Goal: Information Seeking & Learning: Learn about a topic

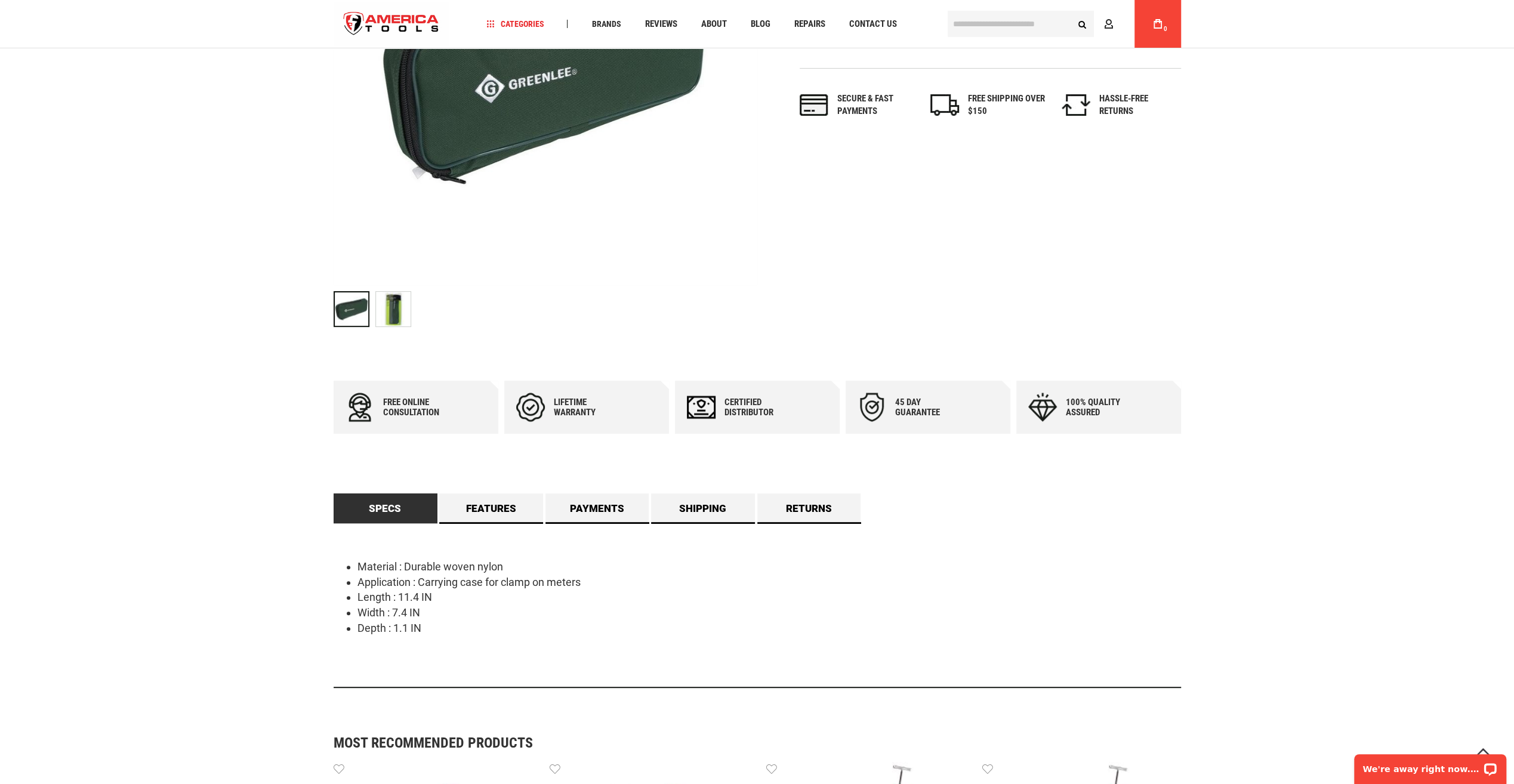
scroll to position [239, 0]
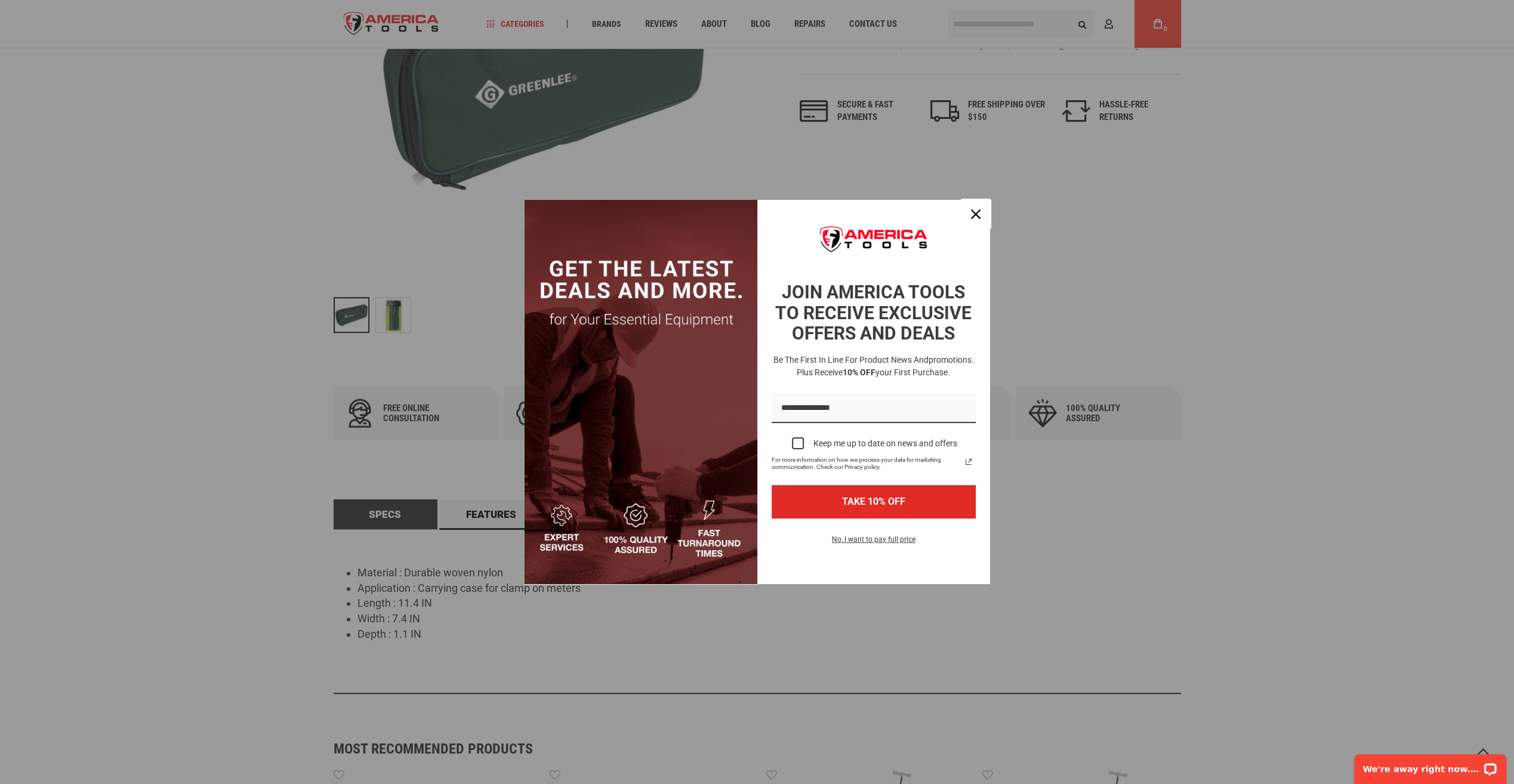
click at [980, 213] on div "Close" at bounding box center [975, 214] width 19 height 19
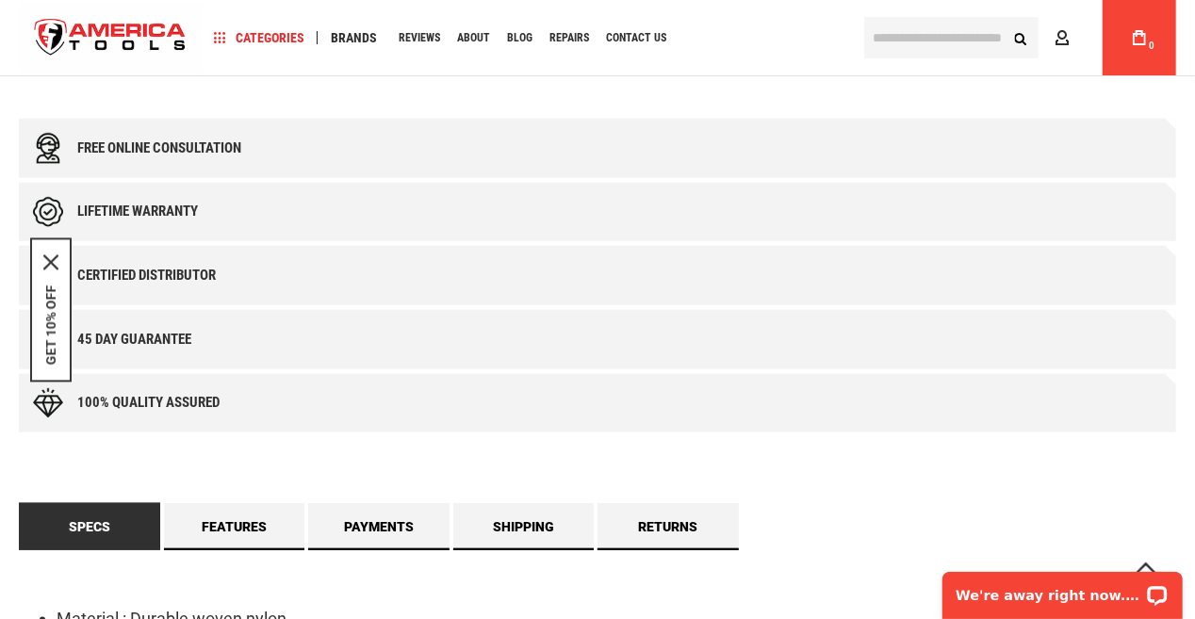
scroll to position [990, 0]
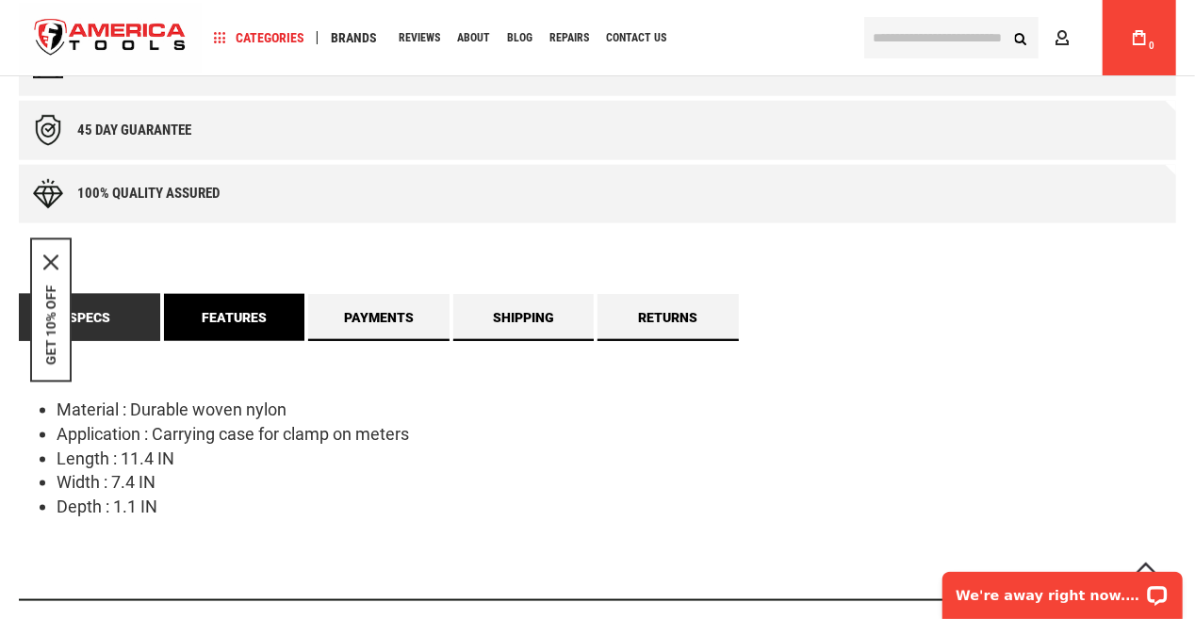
click at [244, 321] on link "Features" at bounding box center [234, 317] width 141 height 47
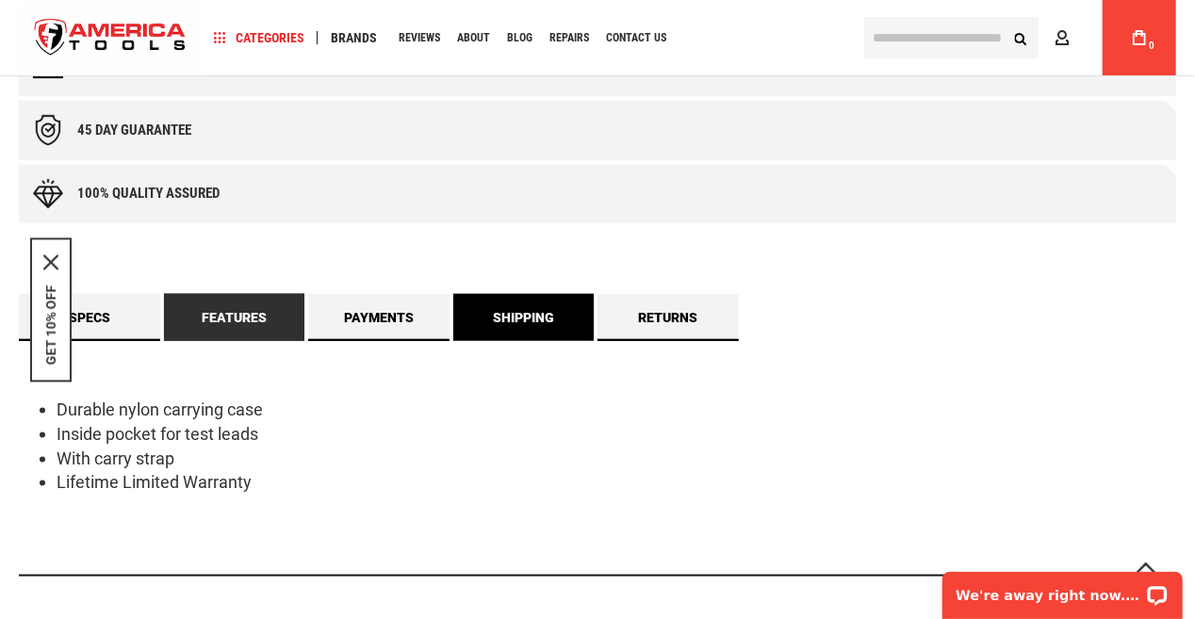
click at [521, 330] on link "Shipping" at bounding box center [523, 317] width 141 height 47
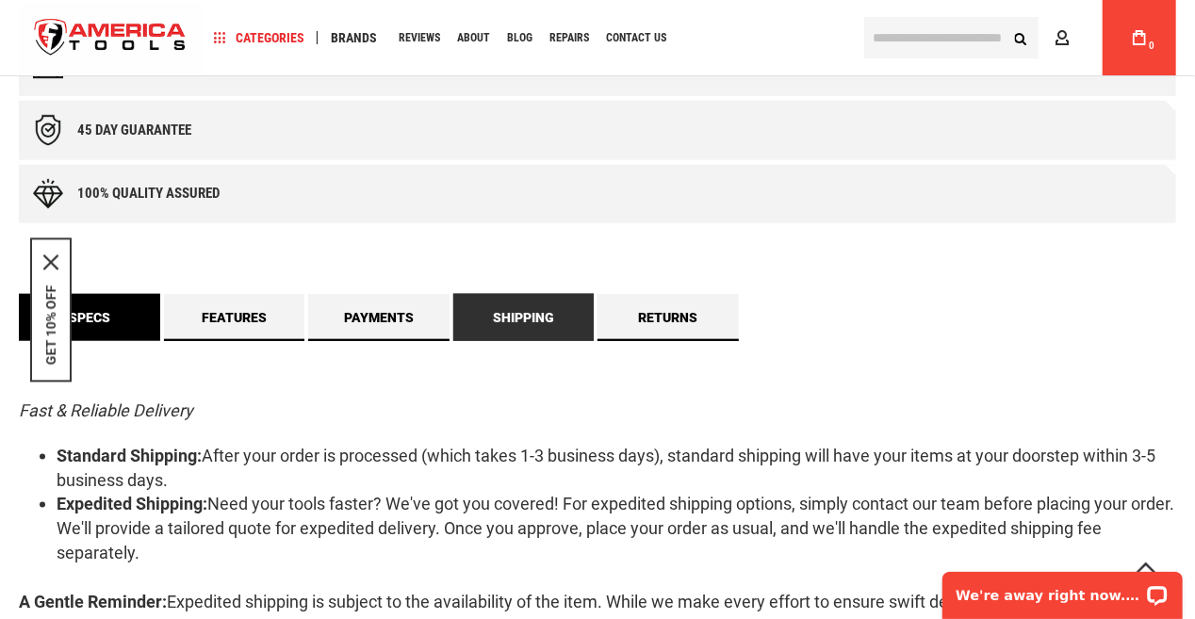
click at [107, 321] on link "Specs" at bounding box center [89, 317] width 141 height 47
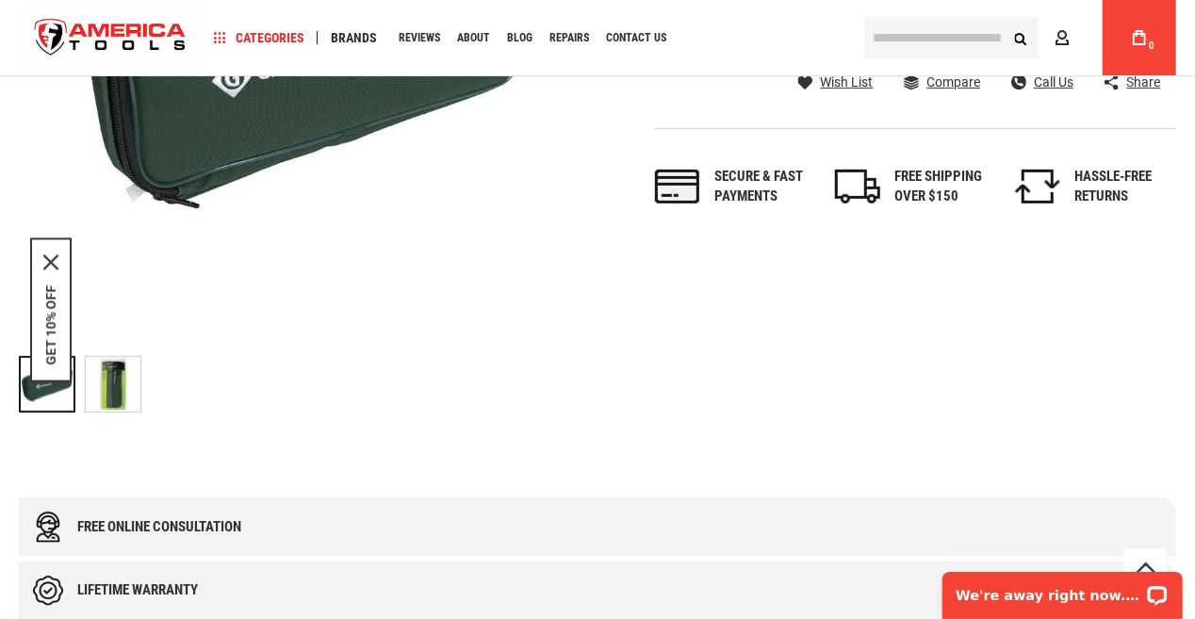
scroll to position [377, 0]
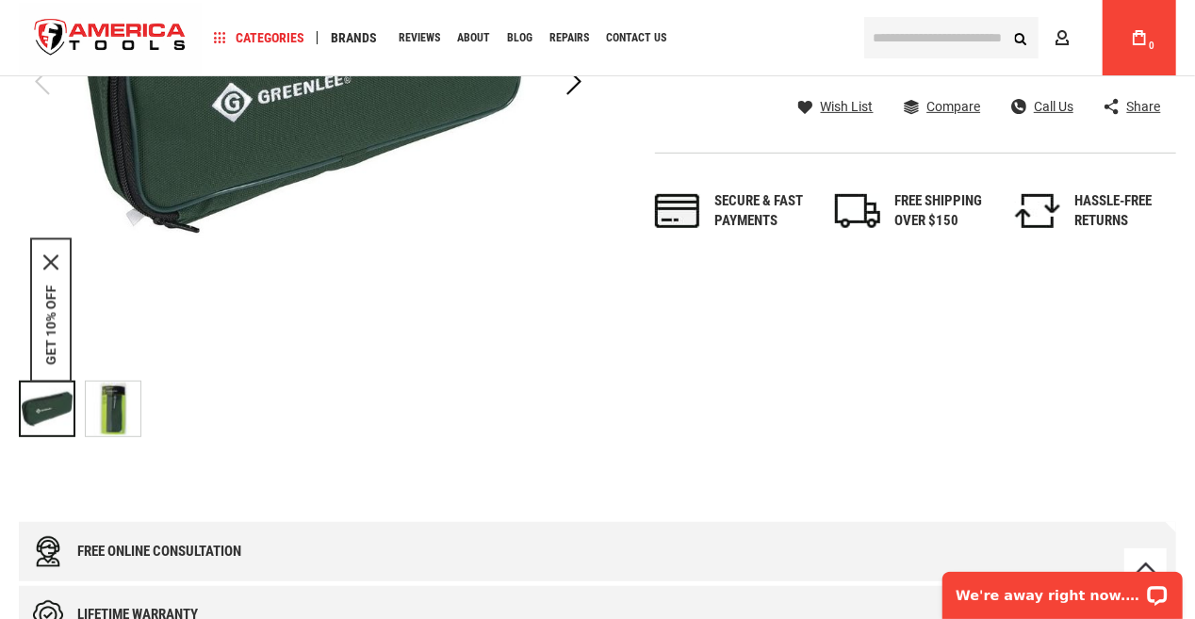
click at [118, 417] on img "GREENLEE TC-30 KIT,CLAMP ON METER CASE" at bounding box center [113, 409] width 55 height 55
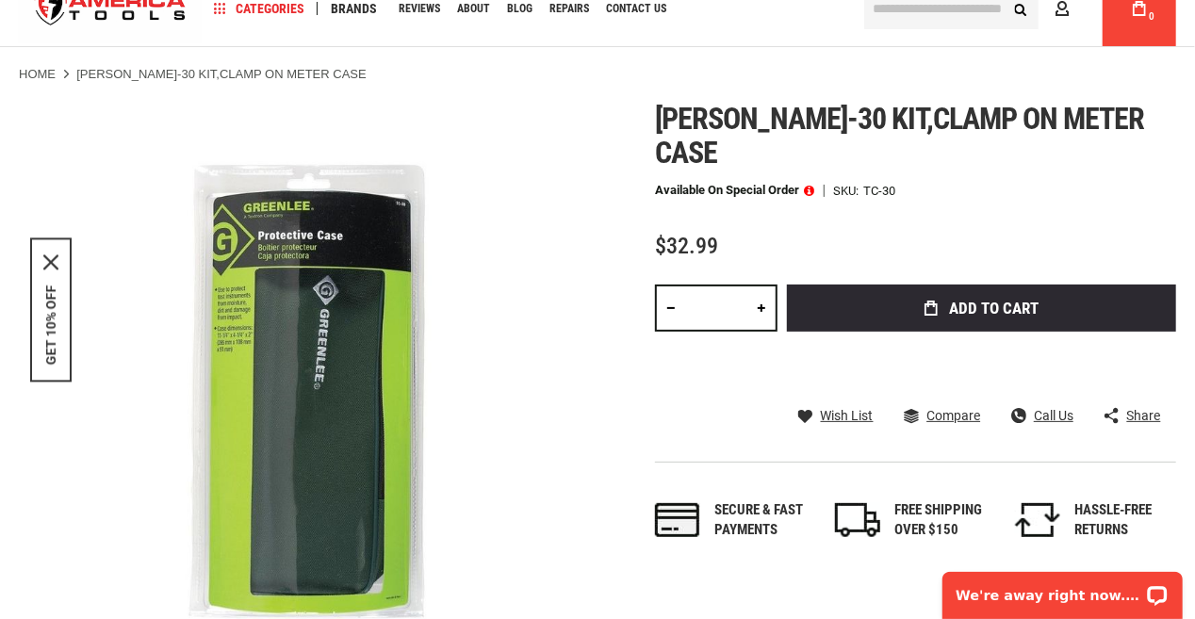
scroll to position [94, 0]
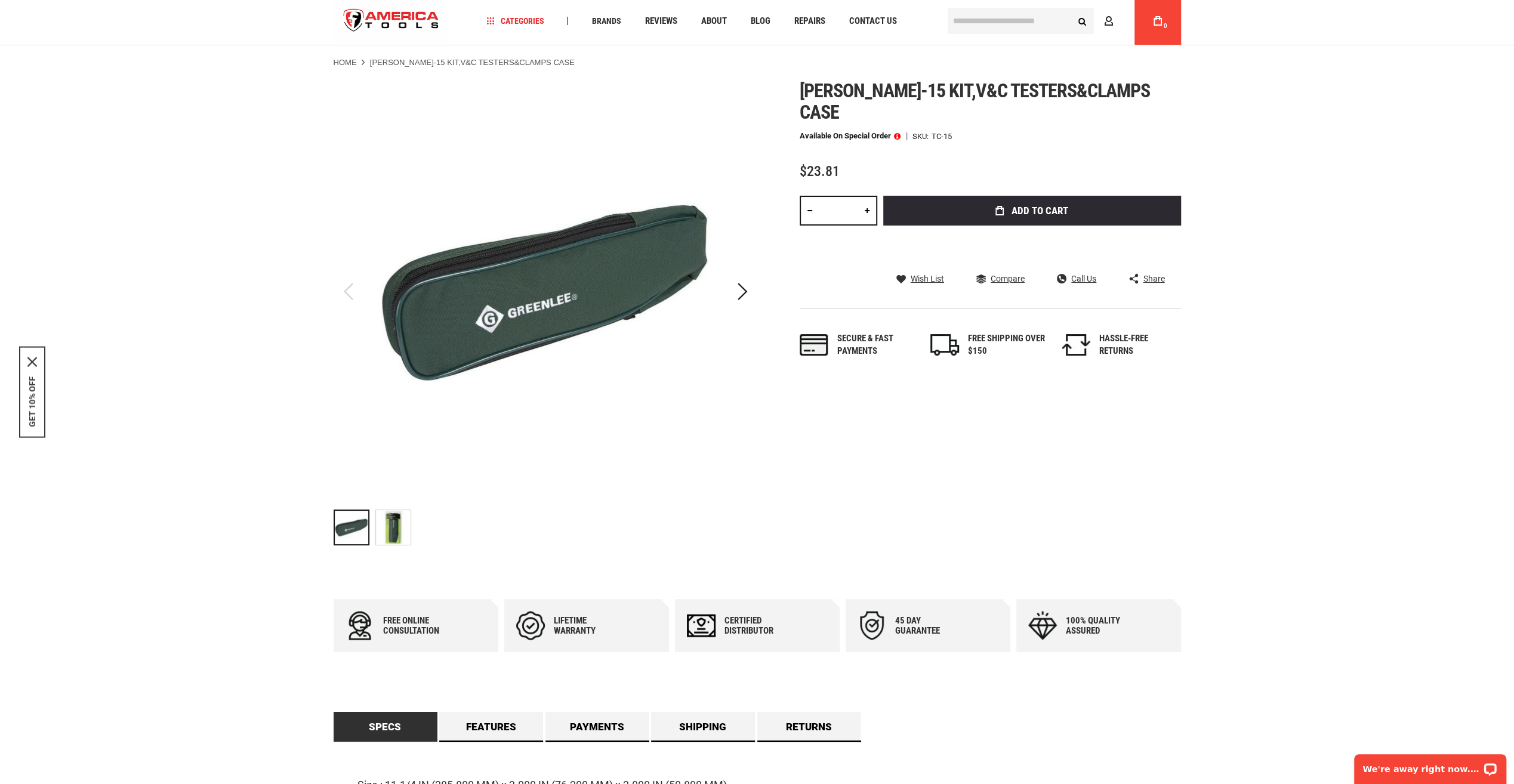
scroll to position [239, 0]
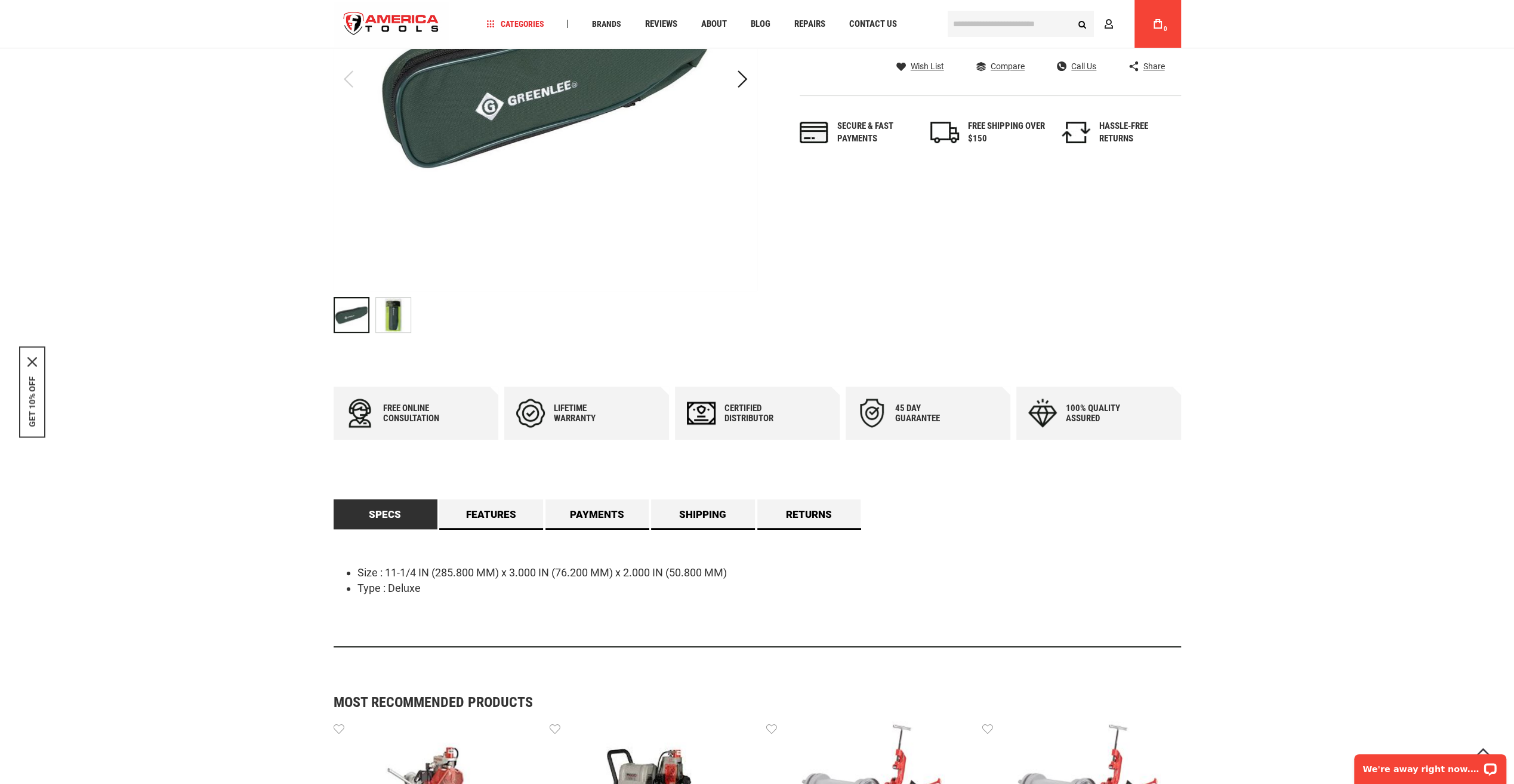
click at [392, 321] on img "GREENLEE TC-15 KIT,V&C TESTERS&CLAMPS CASE" at bounding box center [393, 314] width 35 height 35
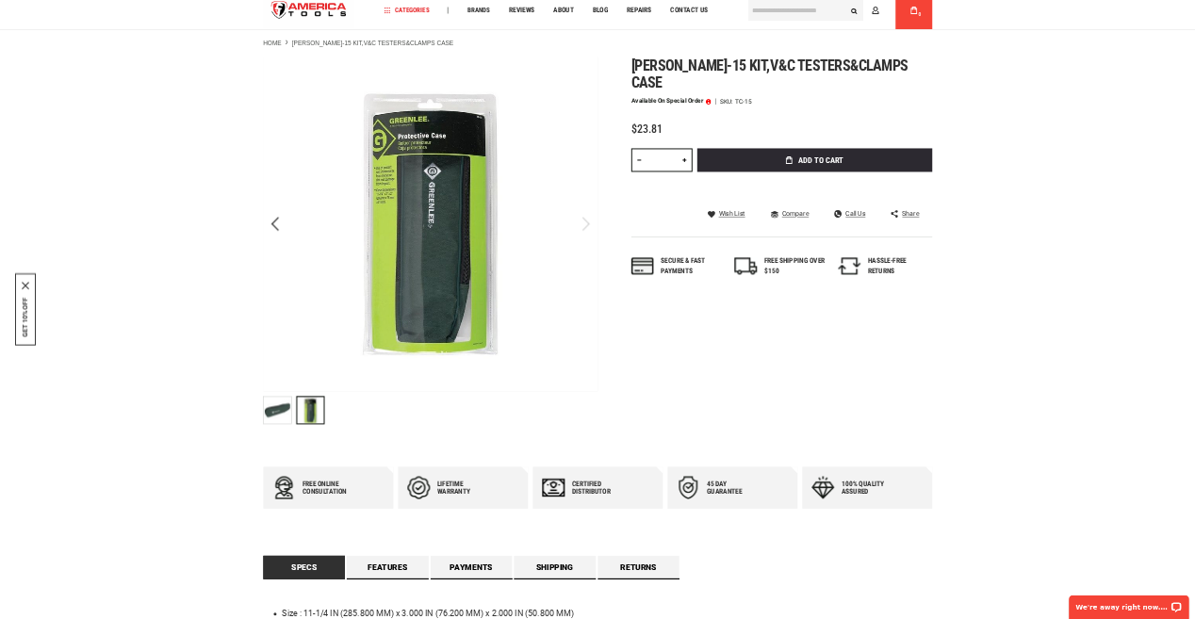
scroll to position [0, 0]
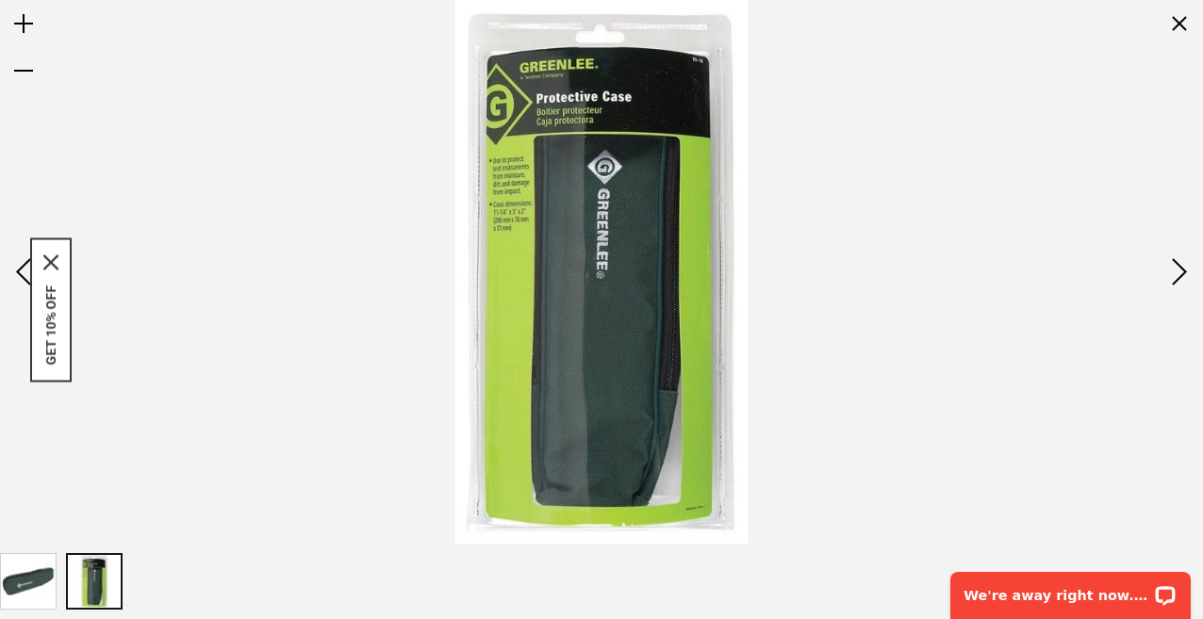
drag, startPoint x: 2359, startPoint y: 0, endPoint x: 914, endPoint y: 104, distance: 1448.0
click at [917, 102] on div at bounding box center [601, 272] width 1203 height 544
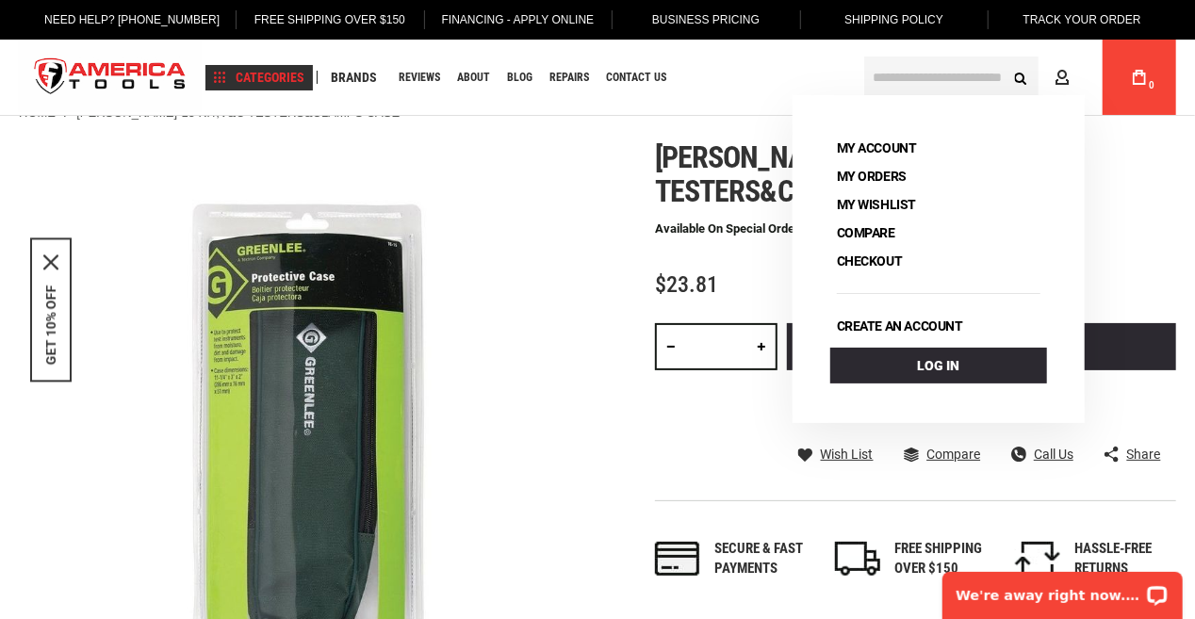
scroll to position [94, 0]
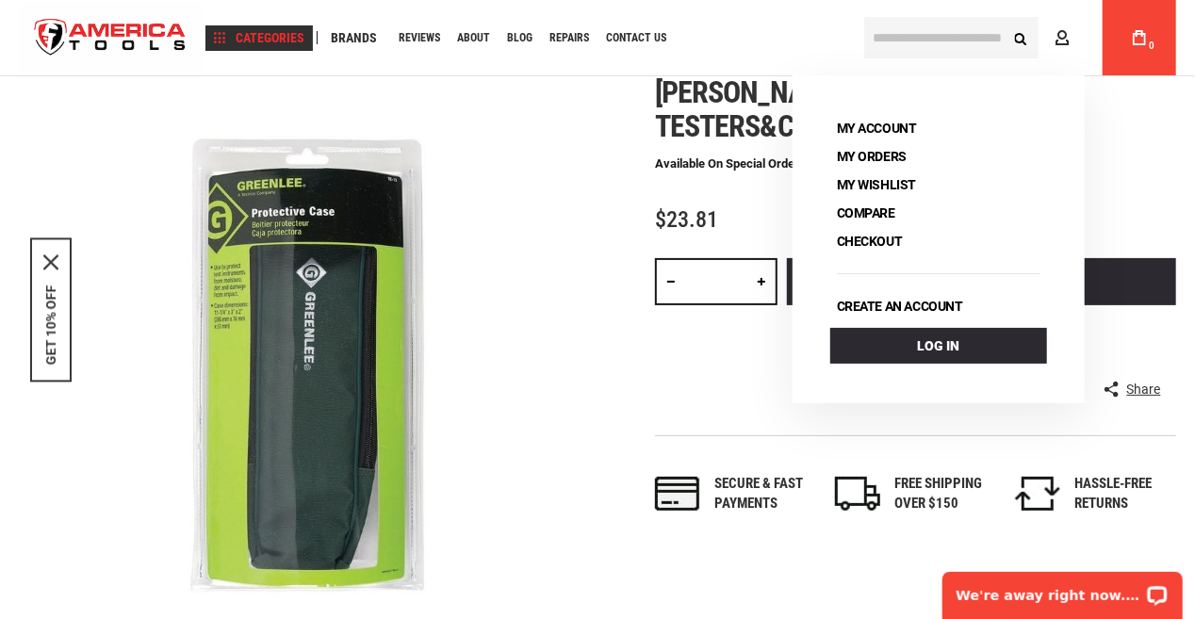
click at [527, 164] on link "Drain Cleaning" at bounding box center [606, 157] width 245 height 147
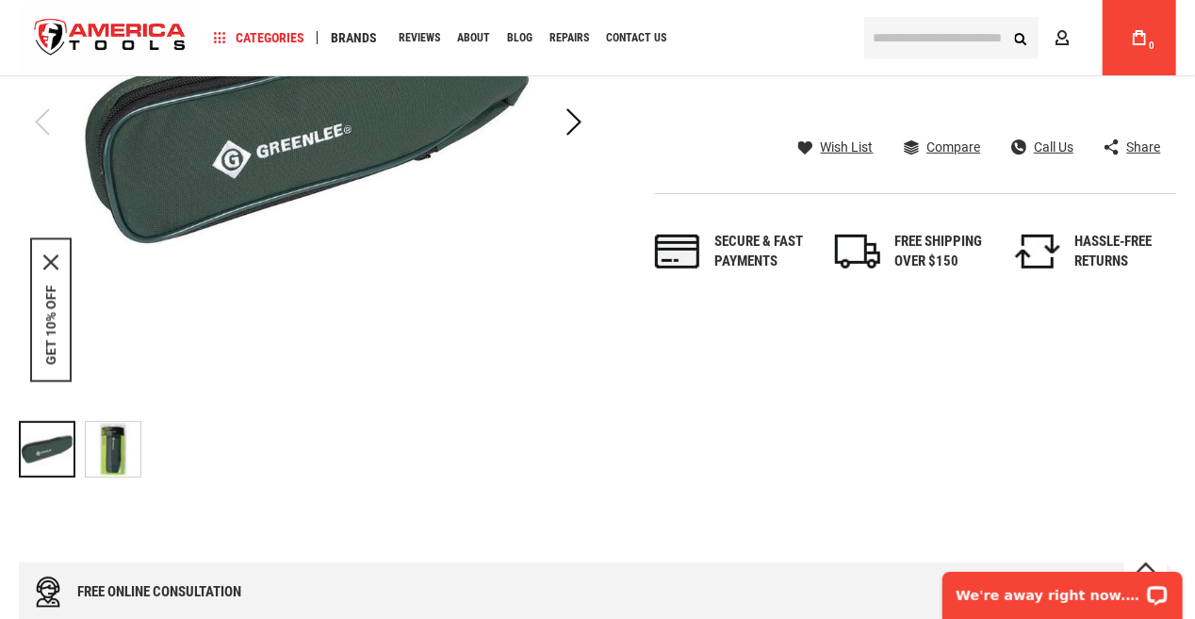
scroll to position [330, 0]
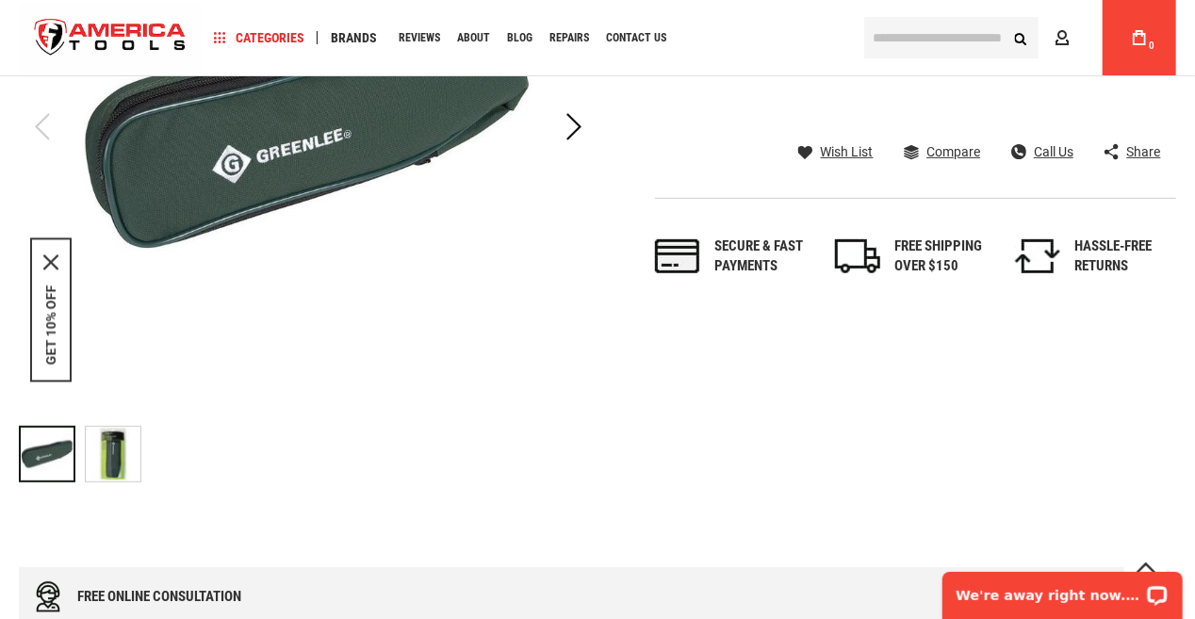
click at [110, 457] on img "GREENLEE TC-15 KIT,V&C TESTERS&CLAMPS CASE" at bounding box center [113, 454] width 55 height 55
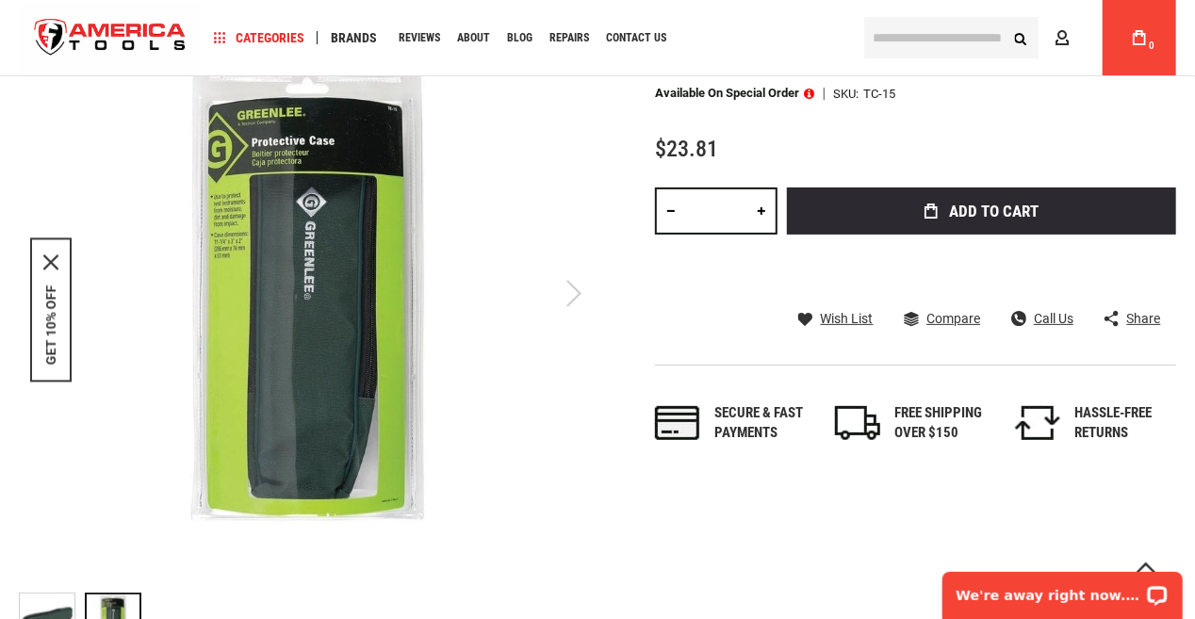
scroll to position [94, 0]
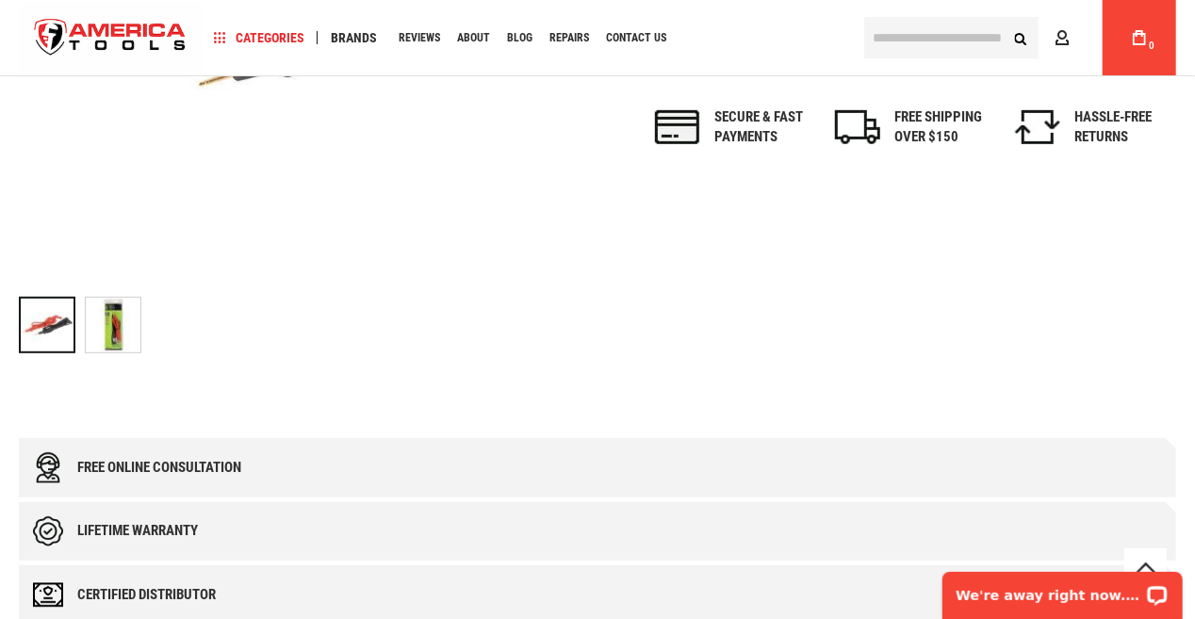
scroll to position [519, 0]
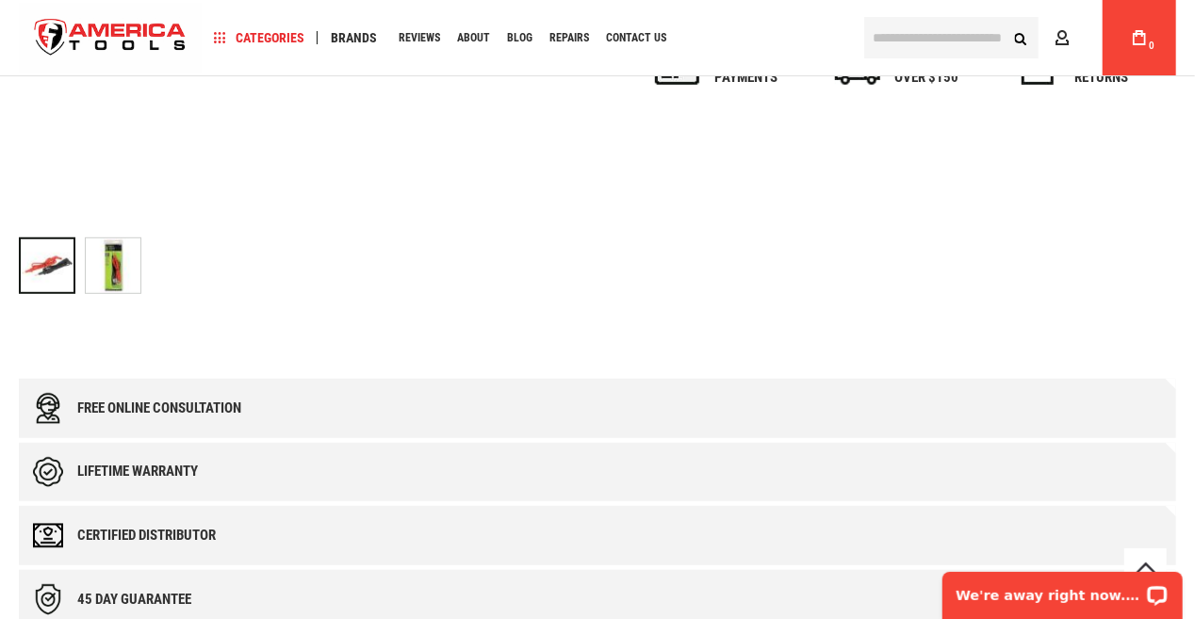
click at [115, 276] on img "GREENLEE TSG-3 50118684,TEST (TSG-3)" at bounding box center [113, 266] width 55 height 55
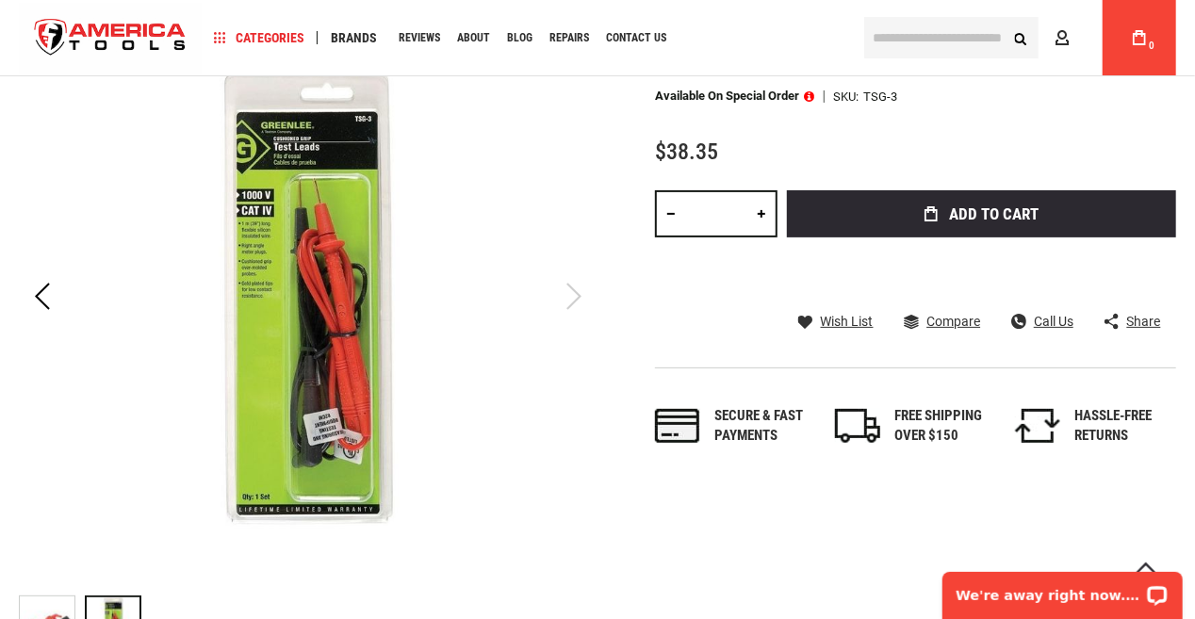
scroll to position [141, 0]
